Goal: Information Seeking & Learning: Understand process/instructions

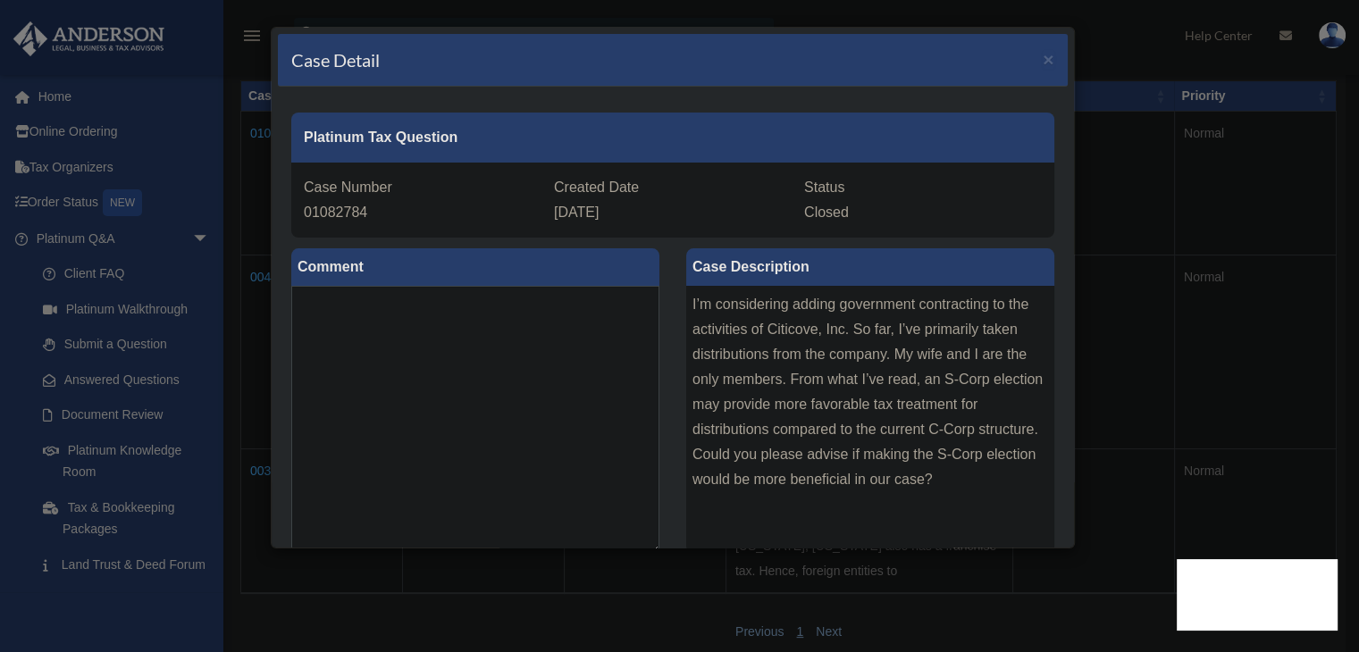
scroll to position [467, 0]
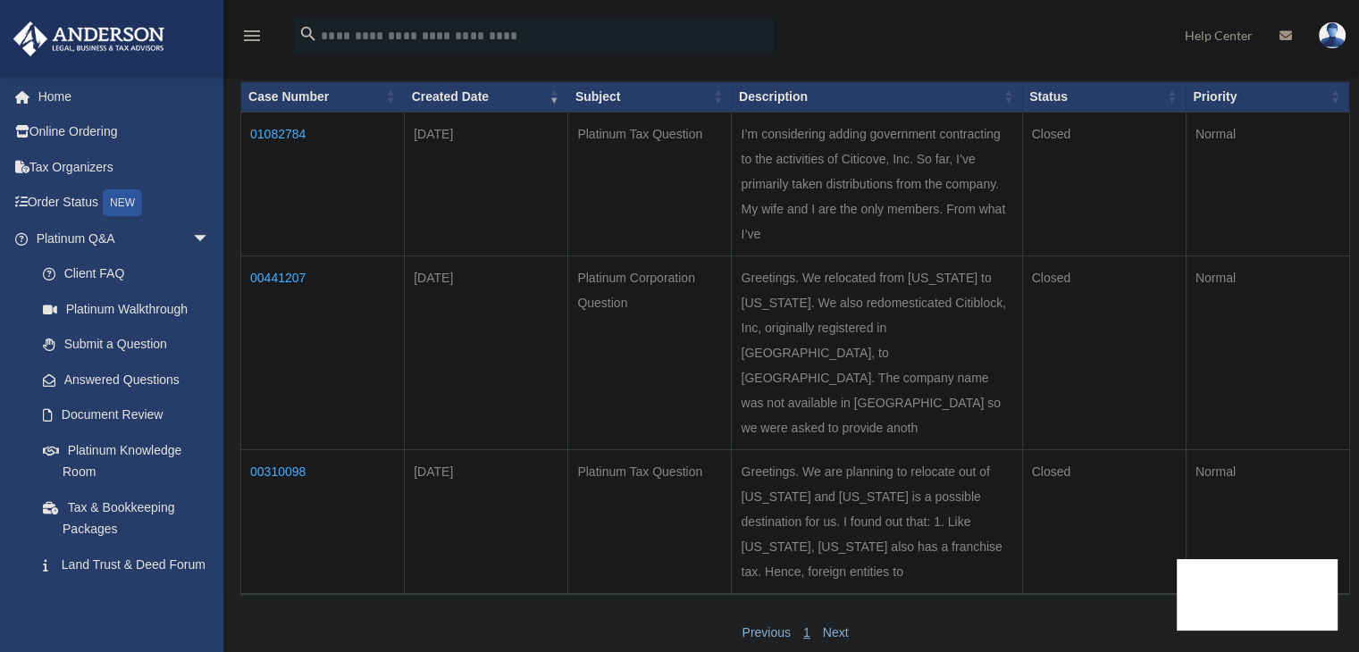
scroll to position [250, 0]
click at [121, 452] on link "Platinum Knowledge Room" at bounding box center [131, 460] width 212 height 57
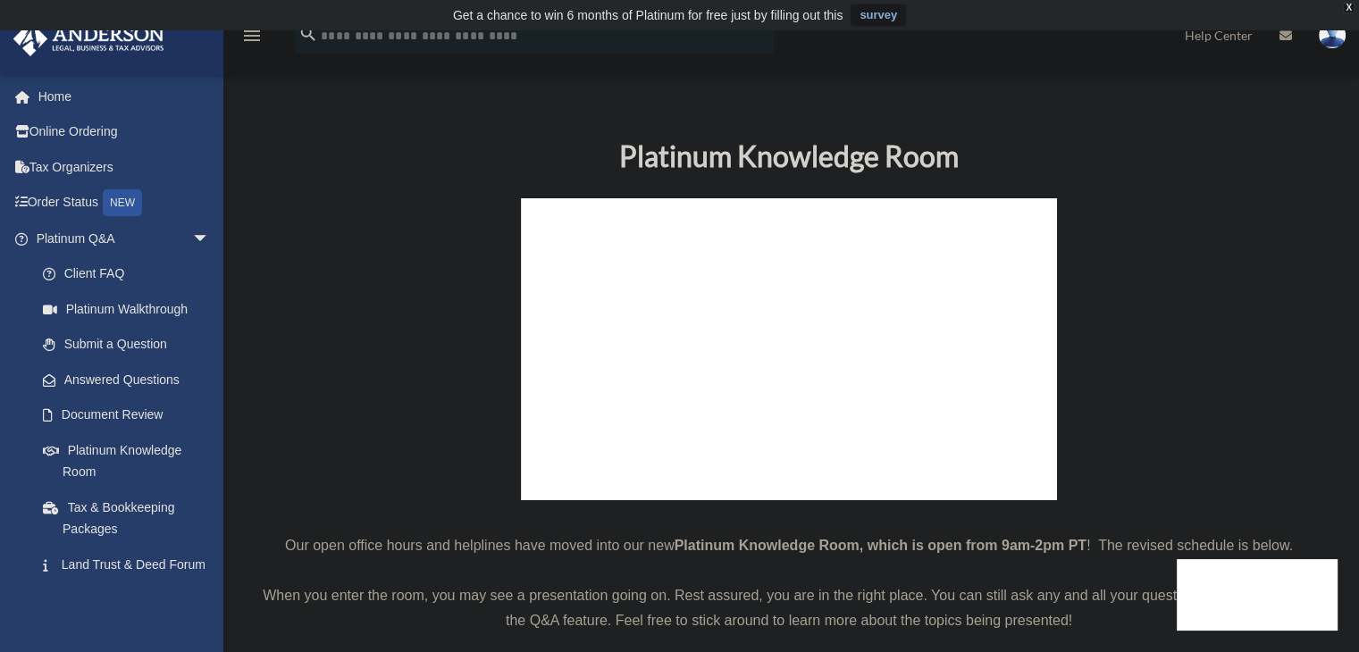
click at [311, 265] on p at bounding box center [789, 353] width 1068 height 310
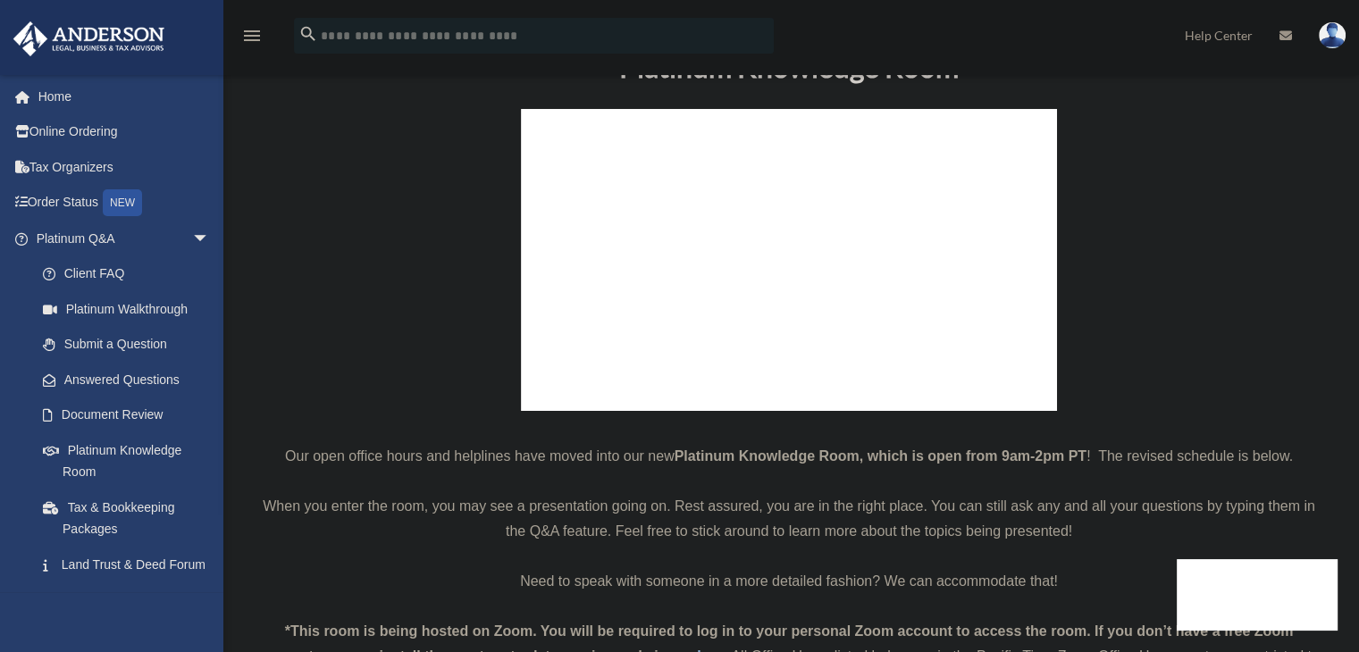
scroll to position [179, 0]
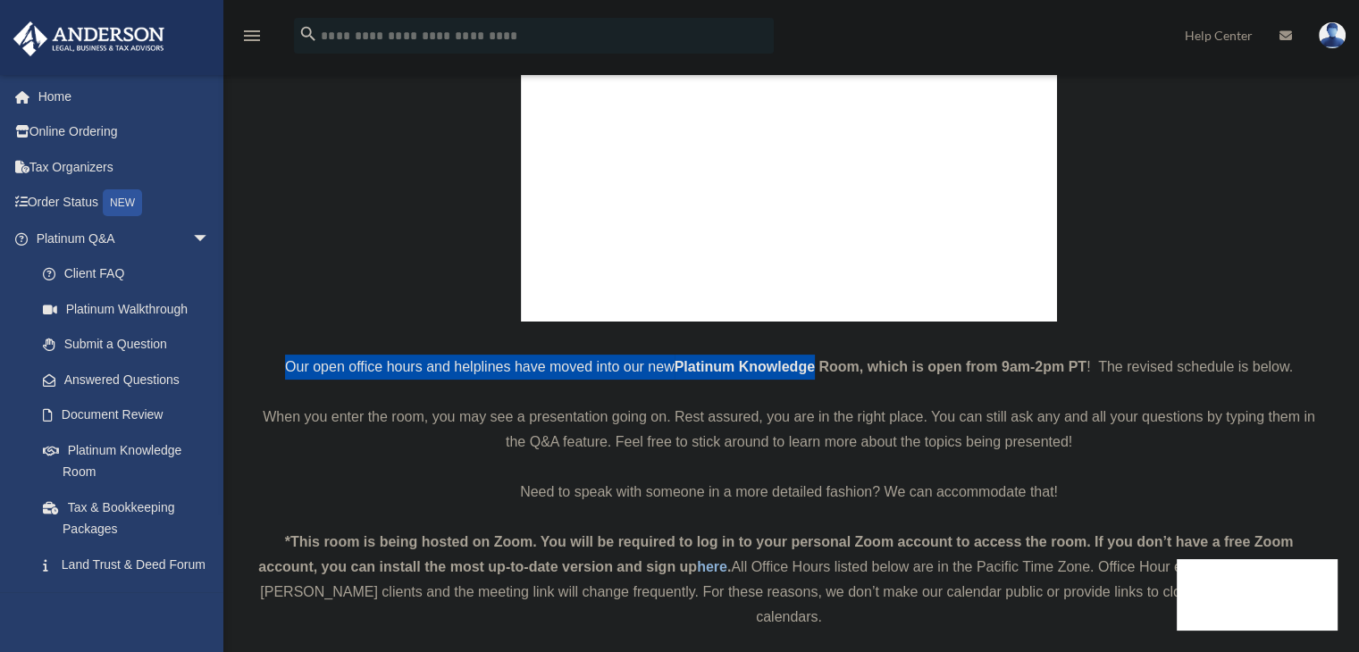
drag, startPoint x: 280, startPoint y: 363, endPoint x: 815, endPoint y: 375, distance: 535.2
click at [815, 375] on p "Our open office hours and helplines have moved into our new Platinum Knowledge …" at bounding box center [789, 367] width 1068 height 25
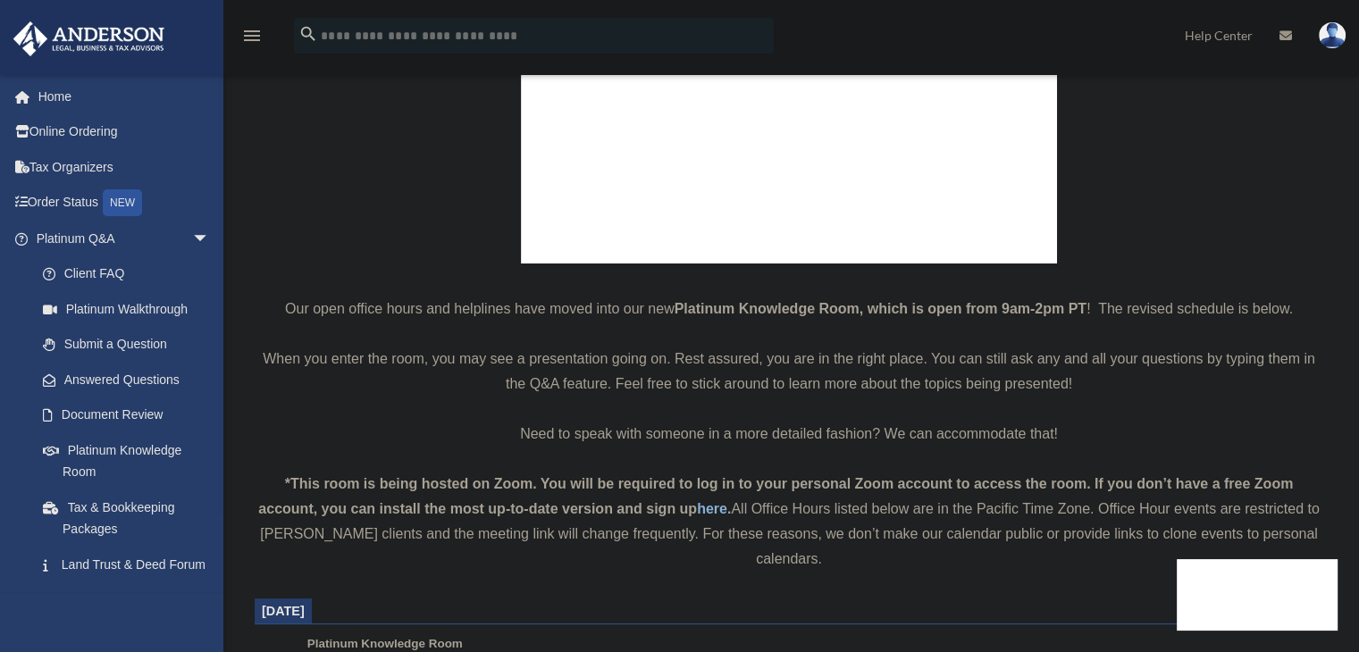
scroll to position [268, 0]
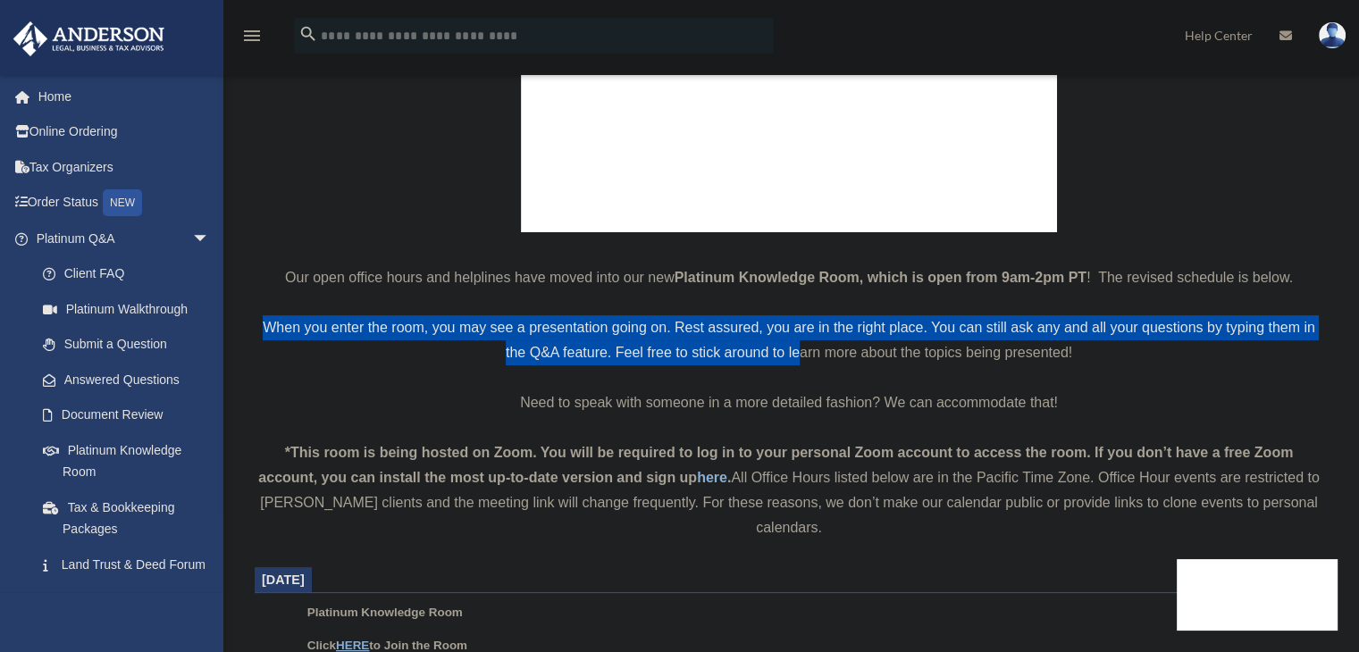
drag, startPoint x: 278, startPoint y: 327, endPoint x: 802, endPoint y: 354, distance: 525.1
click at [802, 354] on p "When you enter the room, you may see a presentation going on. Rest assured, you…" at bounding box center [789, 340] width 1068 height 50
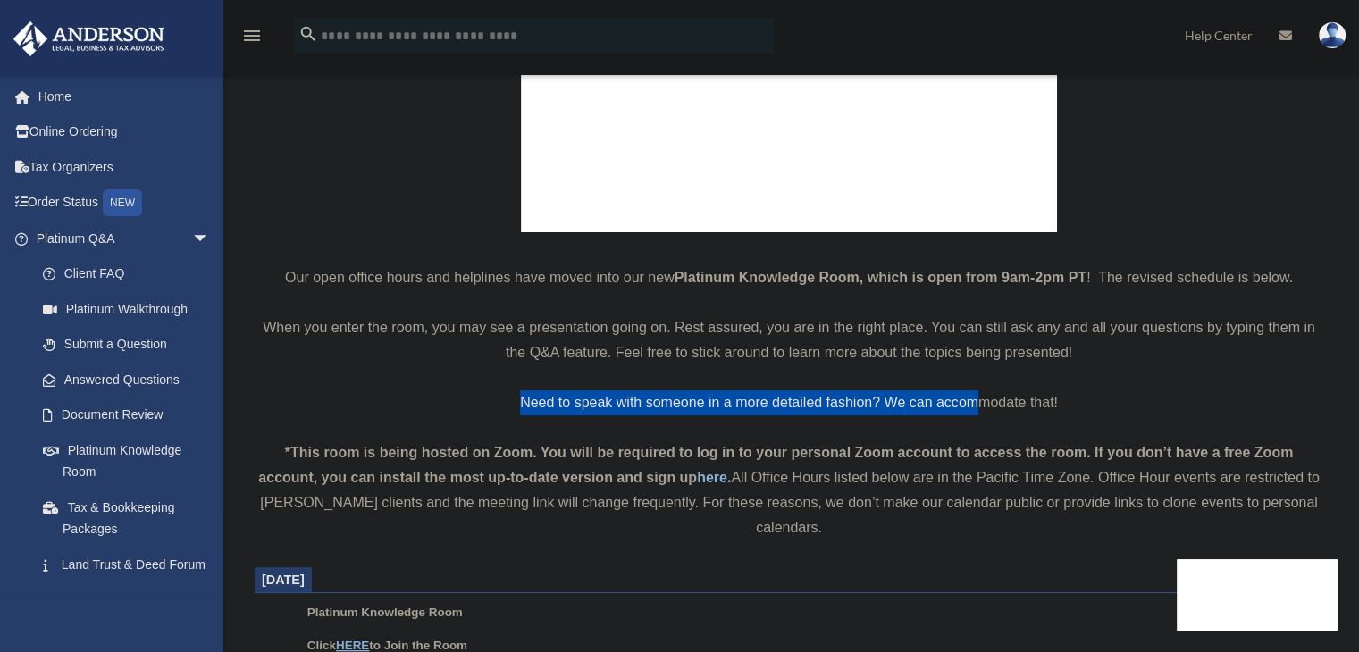
drag, startPoint x: 524, startPoint y: 398, endPoint x: 974, endPoint y: 391, distance: 449.4
click at [974, 391] on p "Need to speak with someone in a more detailed fashion? We can accommodate that!" at bounding box center [789, 402] width 1068 height 25
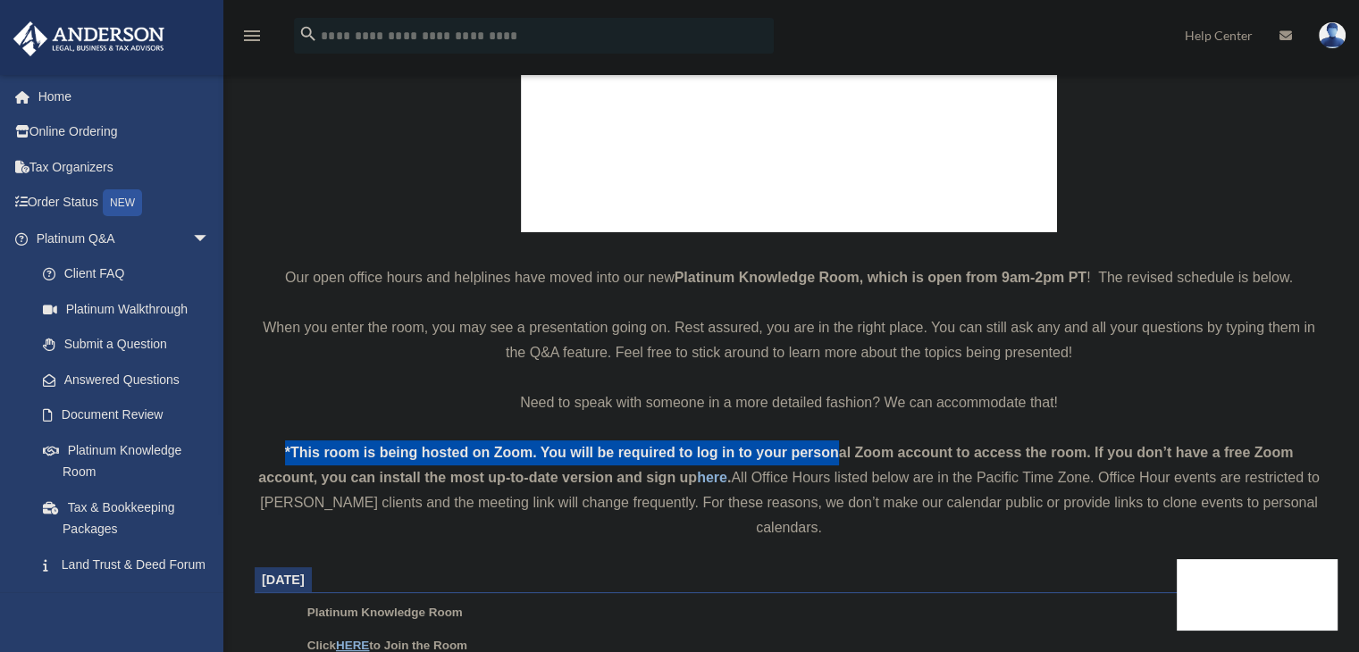
drag, startPoint x: 268, startPoint y: 444, endPoint x: 838, endPoint y: 460, distance: 570.2
click at [838, 460] on div "*This room is being hosted on Zoom. You will be required to log in to your pers…" at bounding box center [789, 490] width 1068 height 100
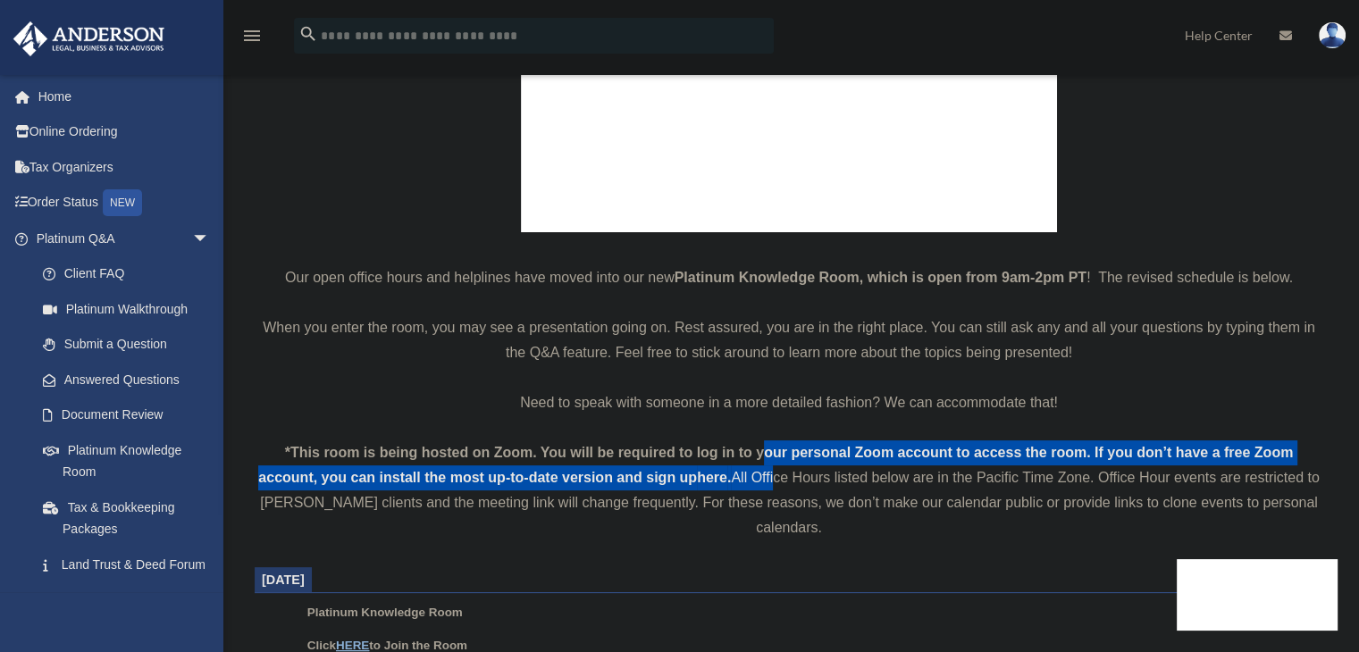
drag, startPoint x: 760, startPoint y: 448, endPoint x: 772, endPoint y: 471, distance: 26.0
click at [772, 471] on div "*This room is being hosted on Zoom. You will be required to log in to your pers…" at bounding box center [789, 490] width 1068 height 100
click at [768, 473] on div "*This room is being hosted on Zoom. You will be required to log in to your pers…" at bounding box center [789, 490] width 1068 height 100
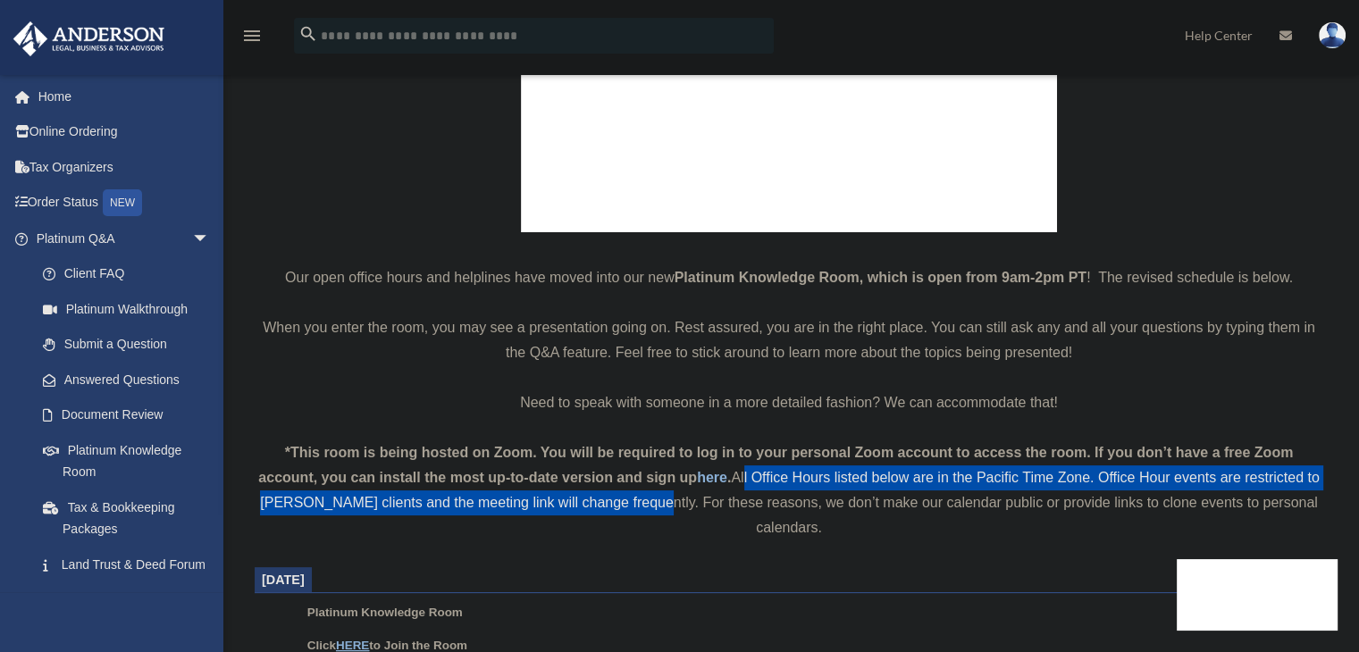
drag, startPoint x: 740, startPoint y: 474, endPoint x: 672, endPoint y: 512, distance: 77.6
click at [665, 509] on div "*This room is being hosted on Zoom. You will be required to log in to your pers…" at bounding box center [789, 490] width 1068 height 100
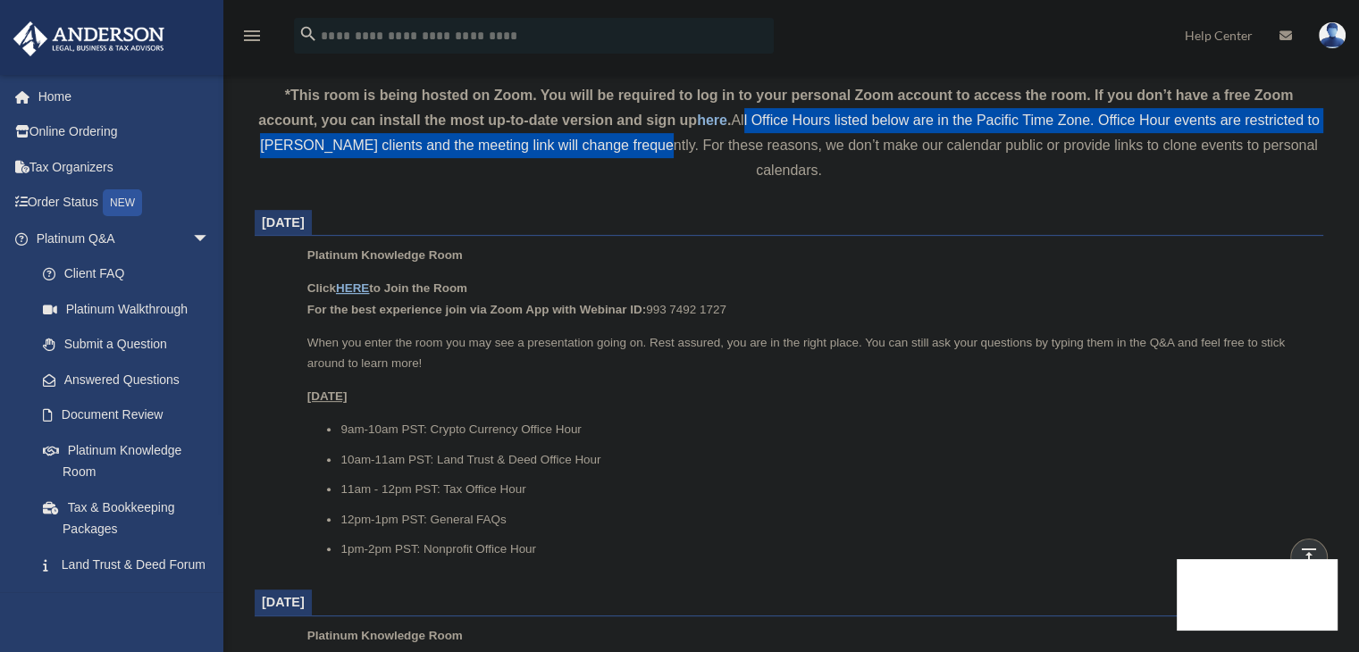
scroll to position [715, 0]
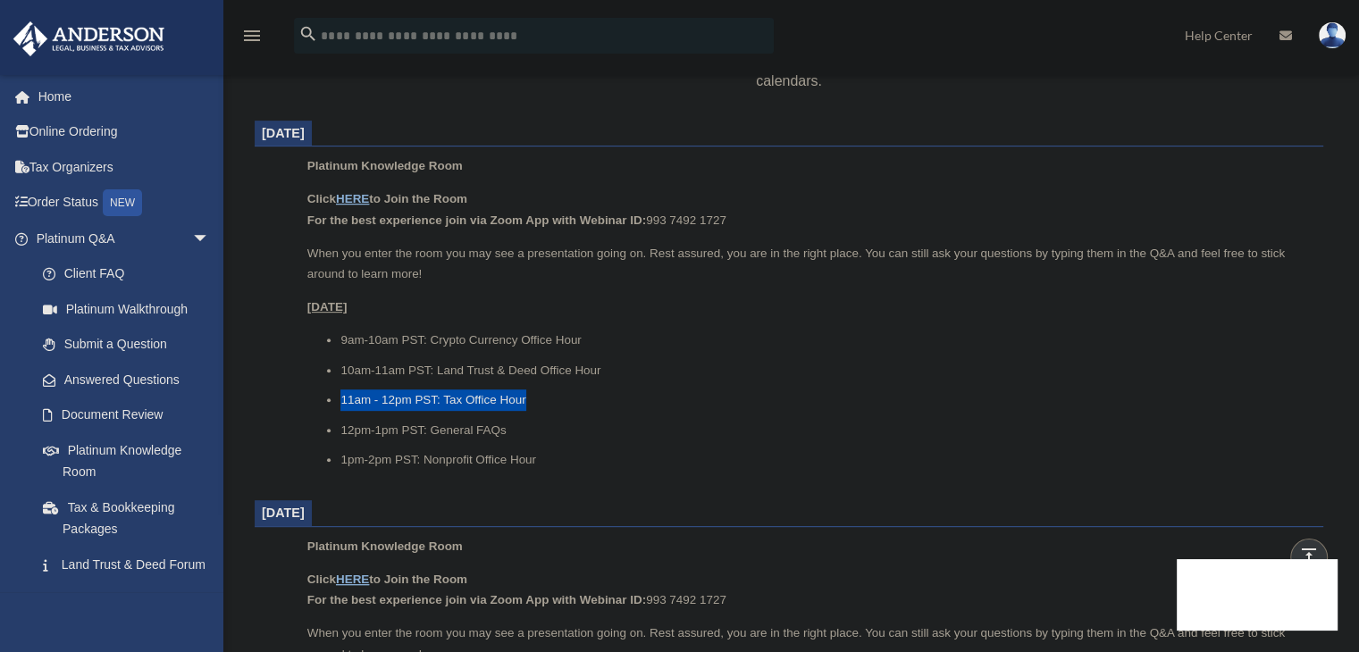
drag, startPoint x: 541, startPoint y: 403, endPoint x: 325, endPoint y: 394, distance: 216.4
click at [325, 394] on ul "9am-10am PST: Crypto Currency Office Hour 10am-11am PST: Land Trust & Deed Offi…" at bounding box center [808, 400] width 1003 height 141
click at [933, 175] on p "Platinum Knowledge Room" at bounding box center [808, 165] width 1003 height 21
